Goal: Information Seeking & Learning: Learn about a topic

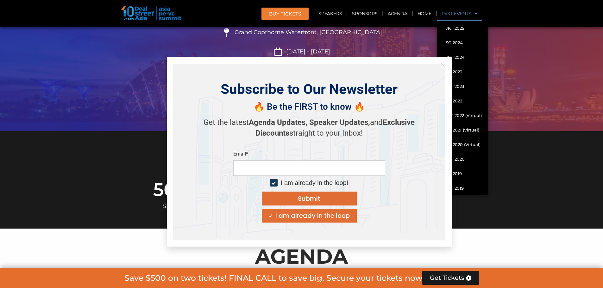
scroll to position [95, 0]
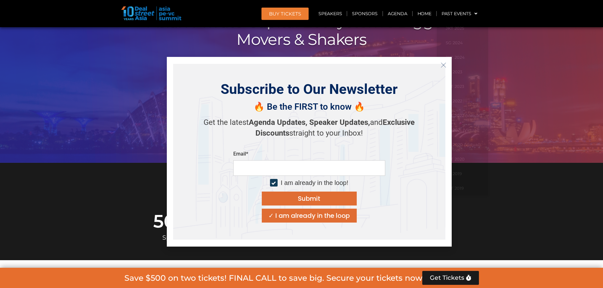
click at [444, 64] on icon "Close" at bounding box center [443, 65] width 6 height 6
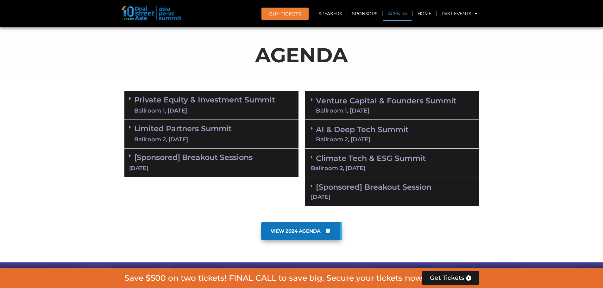
scroll to position [310, 0]
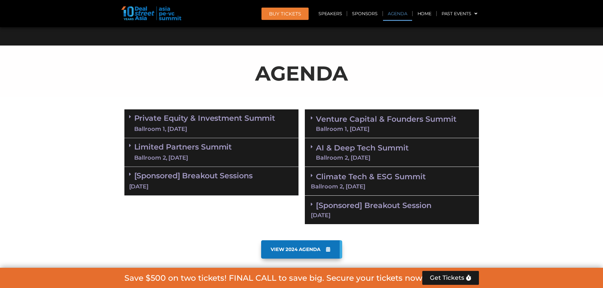
click at [304, 249] on span "VIEW 2024 AGENDA" at bounding box center [296, 250] width 50 height 6
click at [417, 181] on link "Climate Tech & ESG Summit Ballroom 2, [DATE]" at bounding box center [392, 180] width 162 height 17
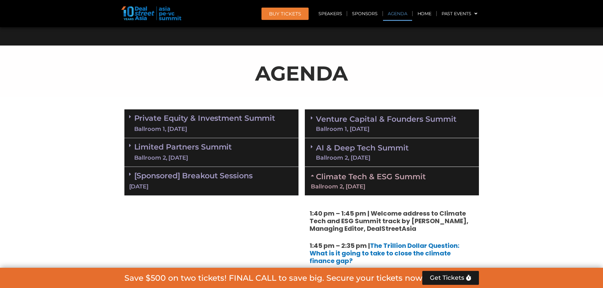
click at [405, 150] on link "AI & Deep Tech Summit Ballroom 2, [DATE]" at bounding box center [362, 152] width 93 height 16
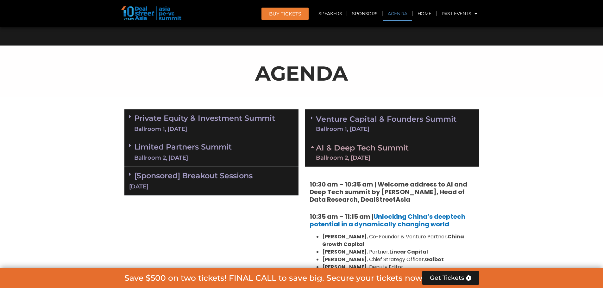
click at [411, 131] on div "Ballroom 1, [DATE]" at bounding box center [386, 129] width 140 height 6
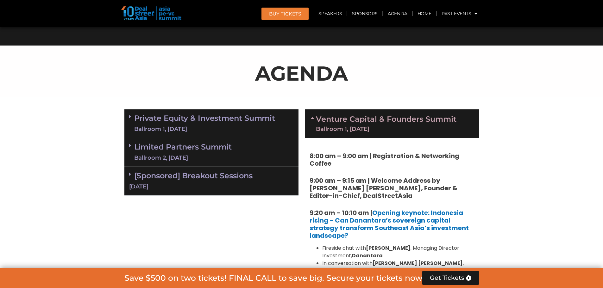
scroll to position [563, 0]
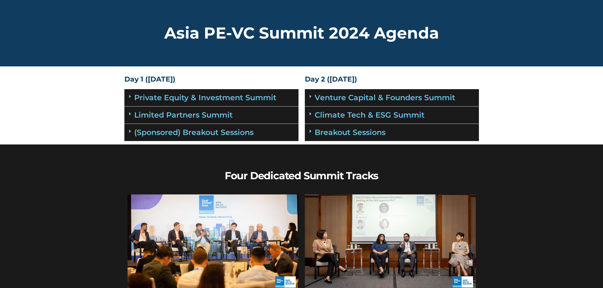
click at [129, 112] on icon at bounding box center [130, 113] width 2 height 5
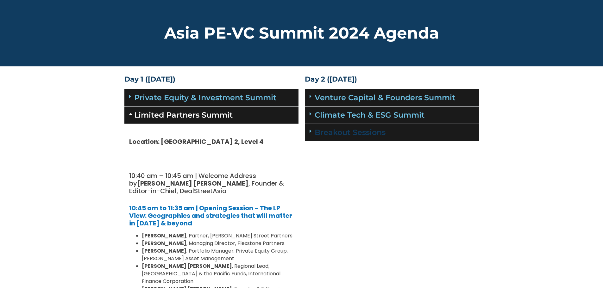
click at [344, 133] on link "Breakout Sessions" at bounding box center [349, 132] width 71 height 9
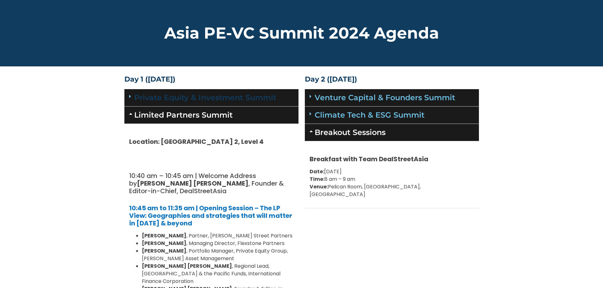
click at [211, 99] on link "Private Equity & Investment Summit" at bounding box center [205, 97] width 142 height 9
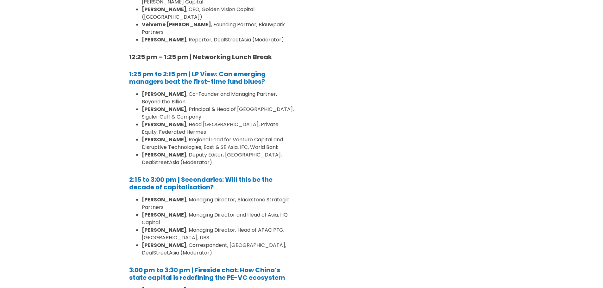
scroll to position [1519, 0]
